Goal: Consume media (video, audio)

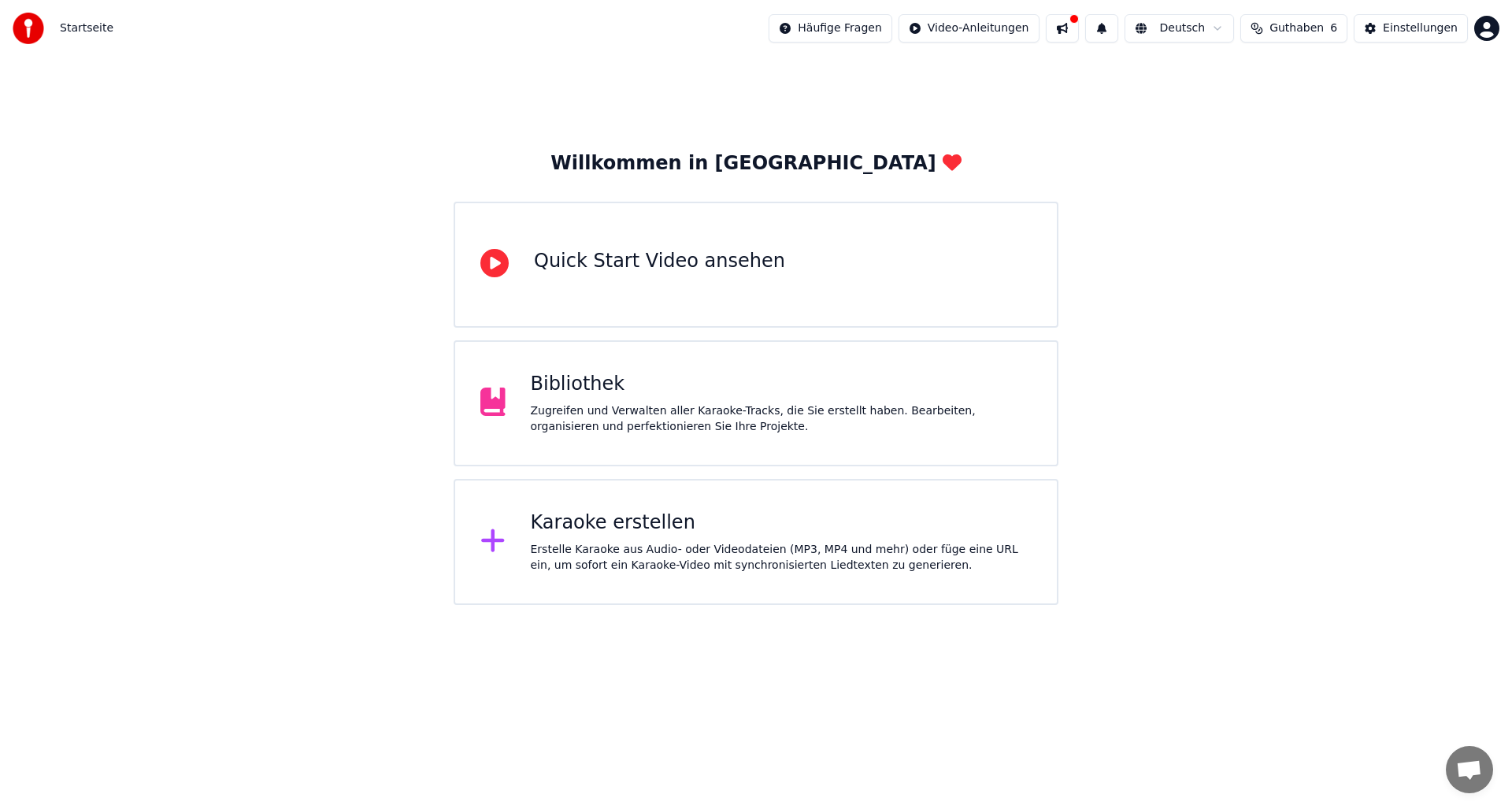
click at [566, 392] on div "Bibliothek" at bounding box center [782, 384] width 501 height 25
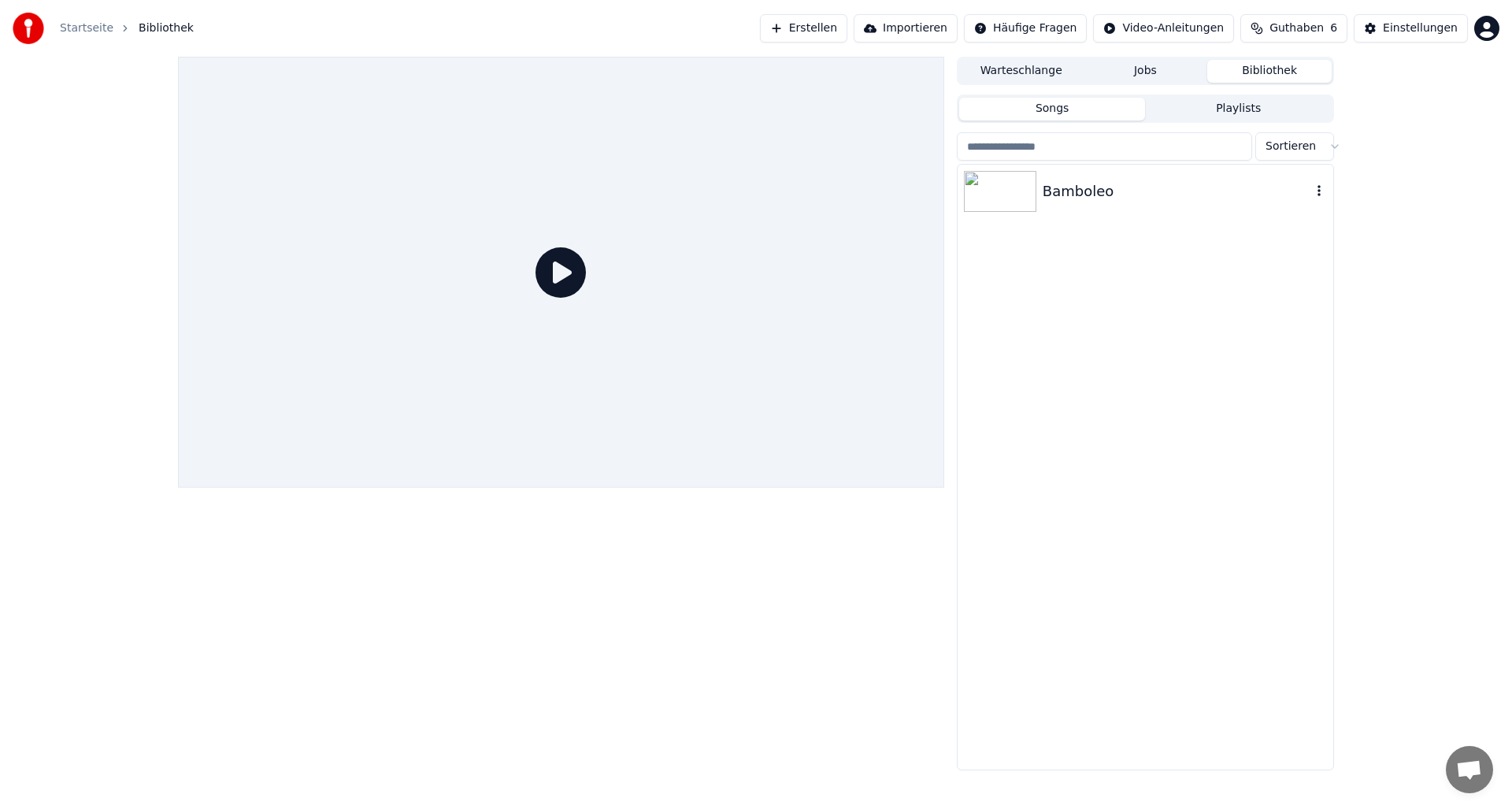
click at [1029, 166] on div "Bamboleo" at bounding box center [1145, 192] width 376 height 53
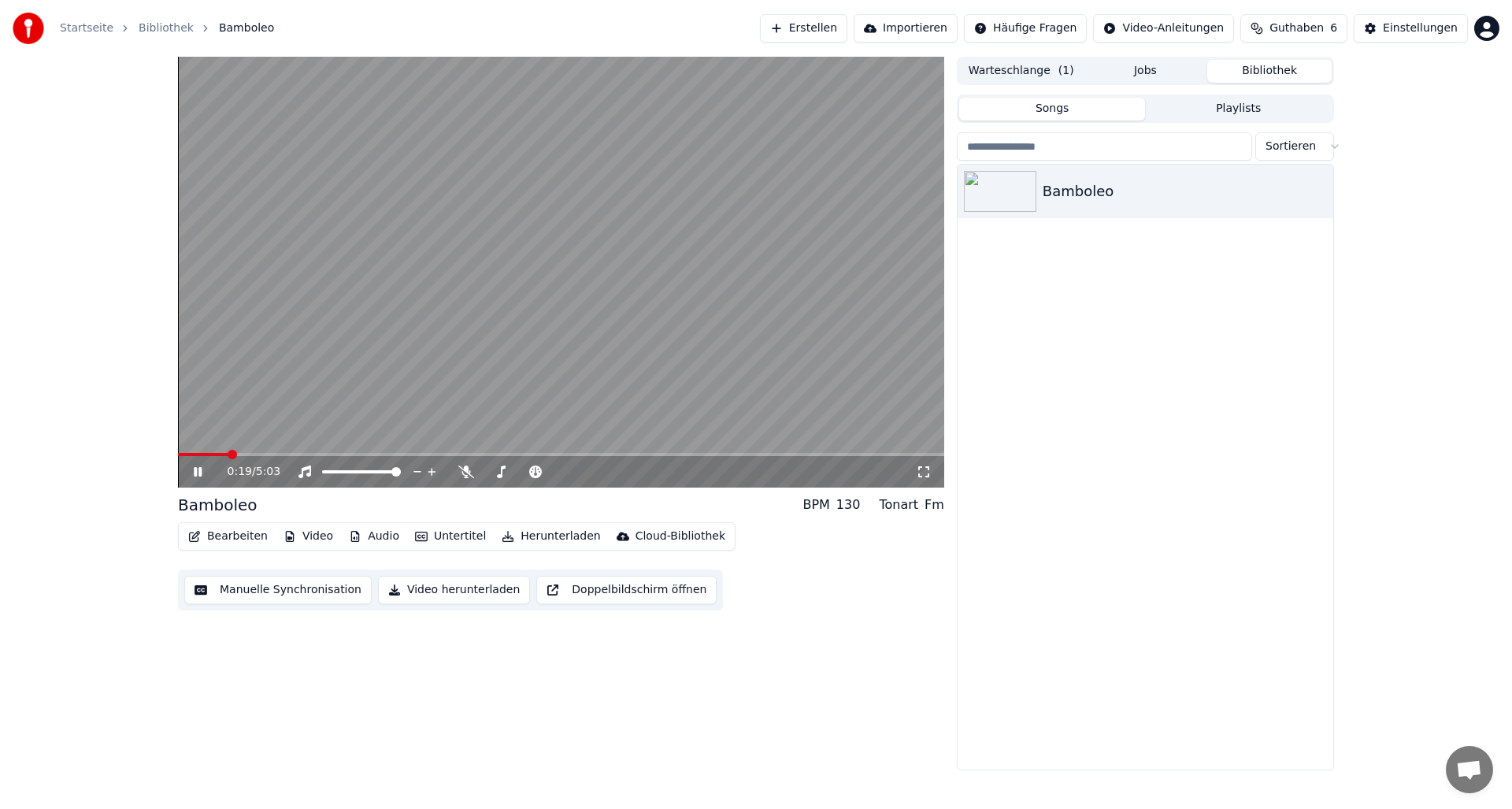
click at [199, 469] on icon at bounding box center [198, 472] width 8 height 10
